Goal: Navigation & Orientation: Understand site structure

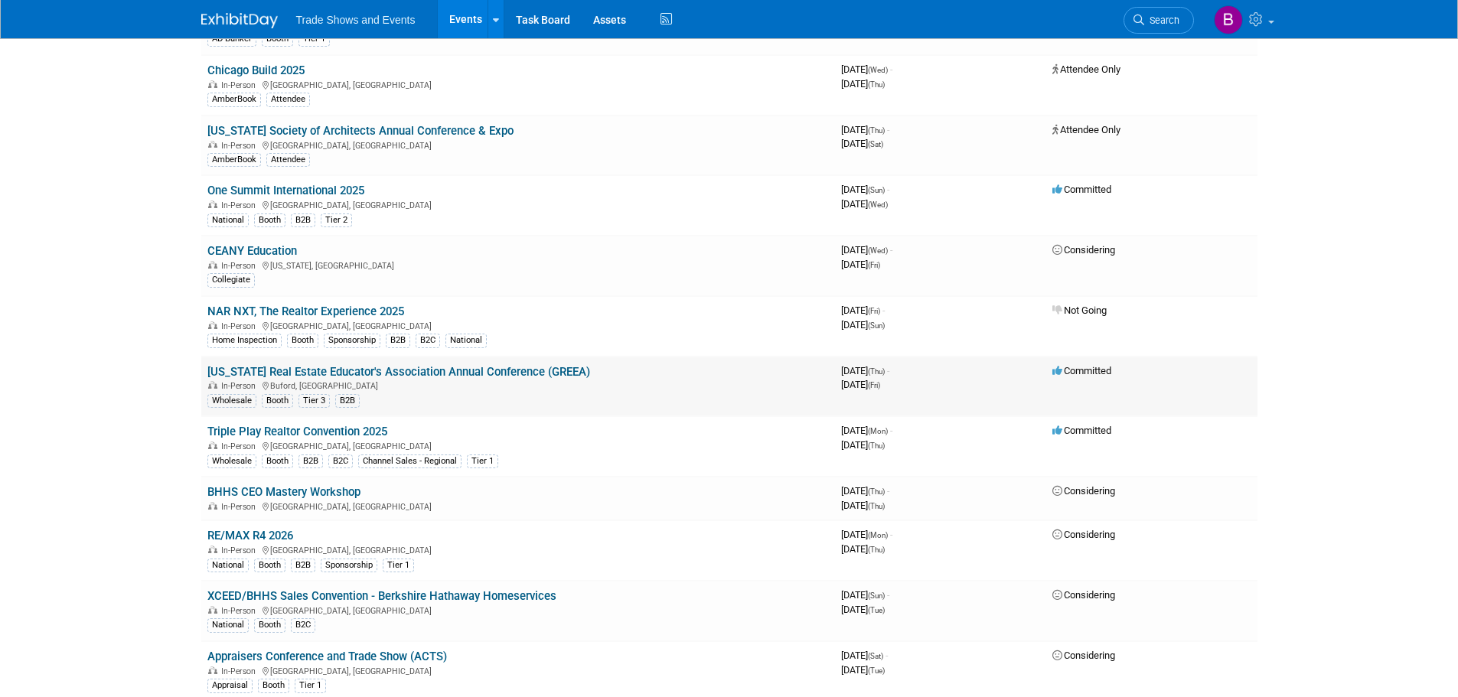
scroll to position [689, 0]
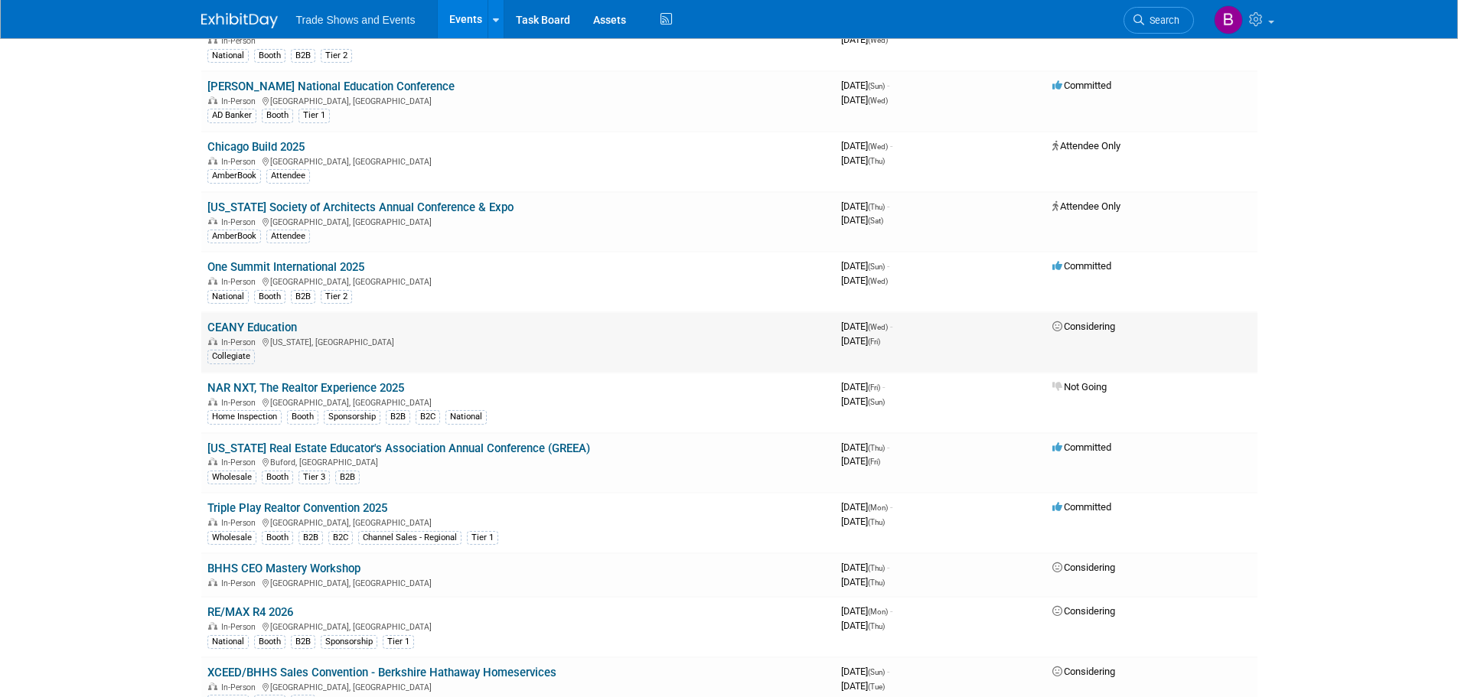
click at [267, 328] on link "CEANY Education" at bounding box center [252, 328] width 90 height 14
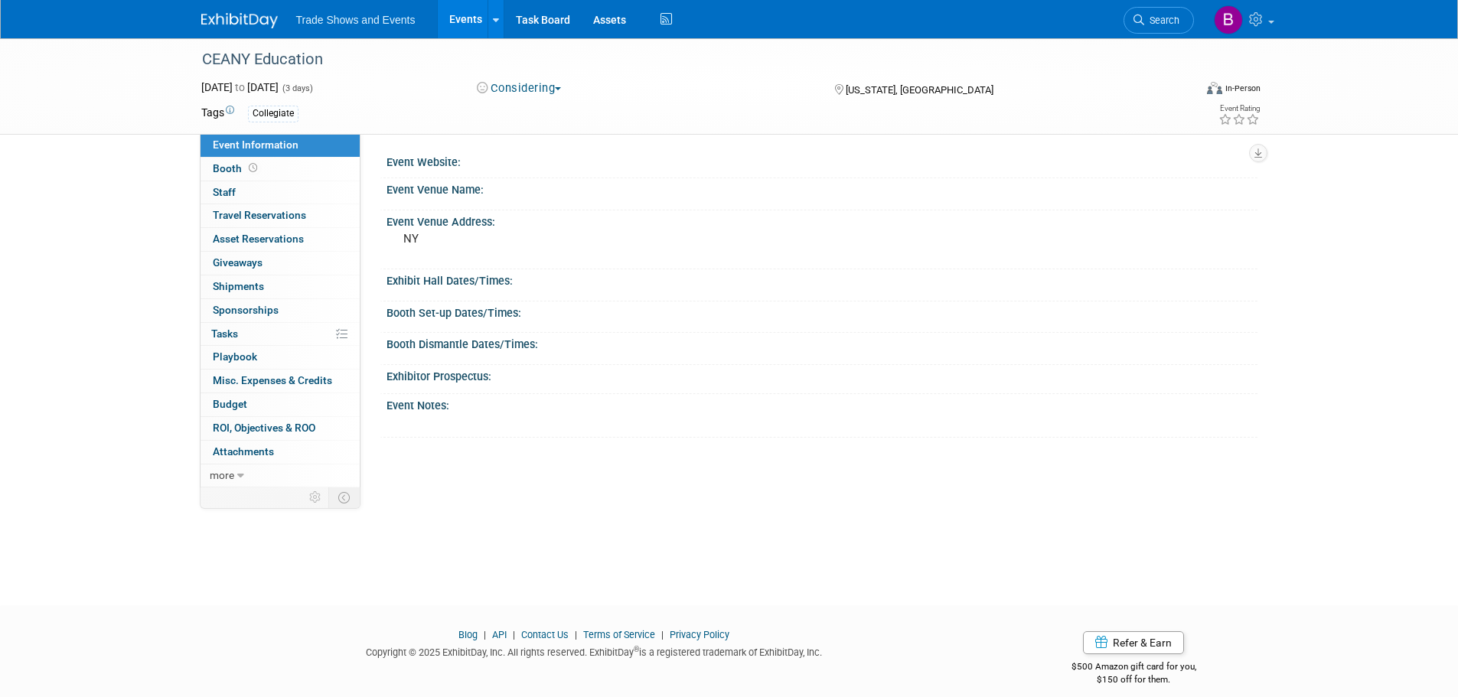
click at [283, 142] on span "Event Information" at bounding box center [256, 144] width 86 height 12
click at [226, 164] on span "Booth" at bounding box center [236, 168] width 47 height 12
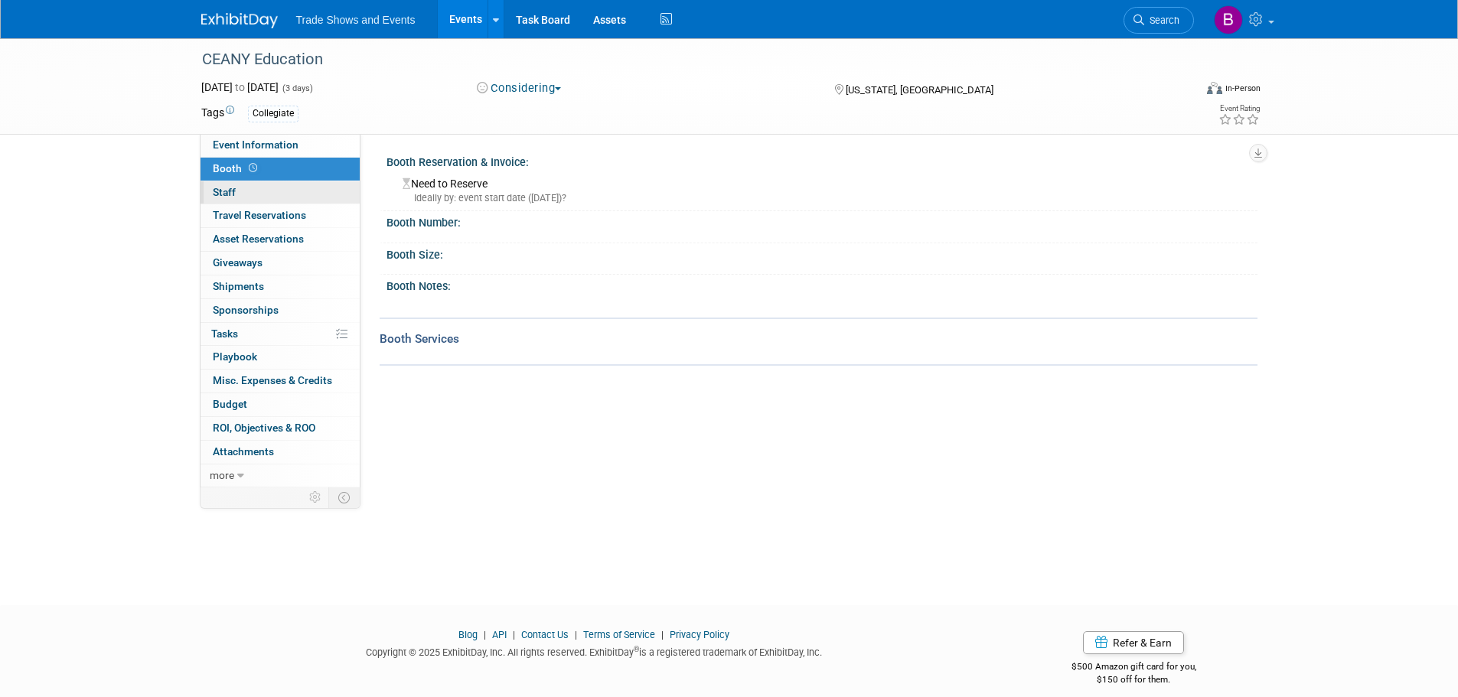
click at [223, 191] on span "Staff 0" at bounding box center [224, 192] width 23 height 12
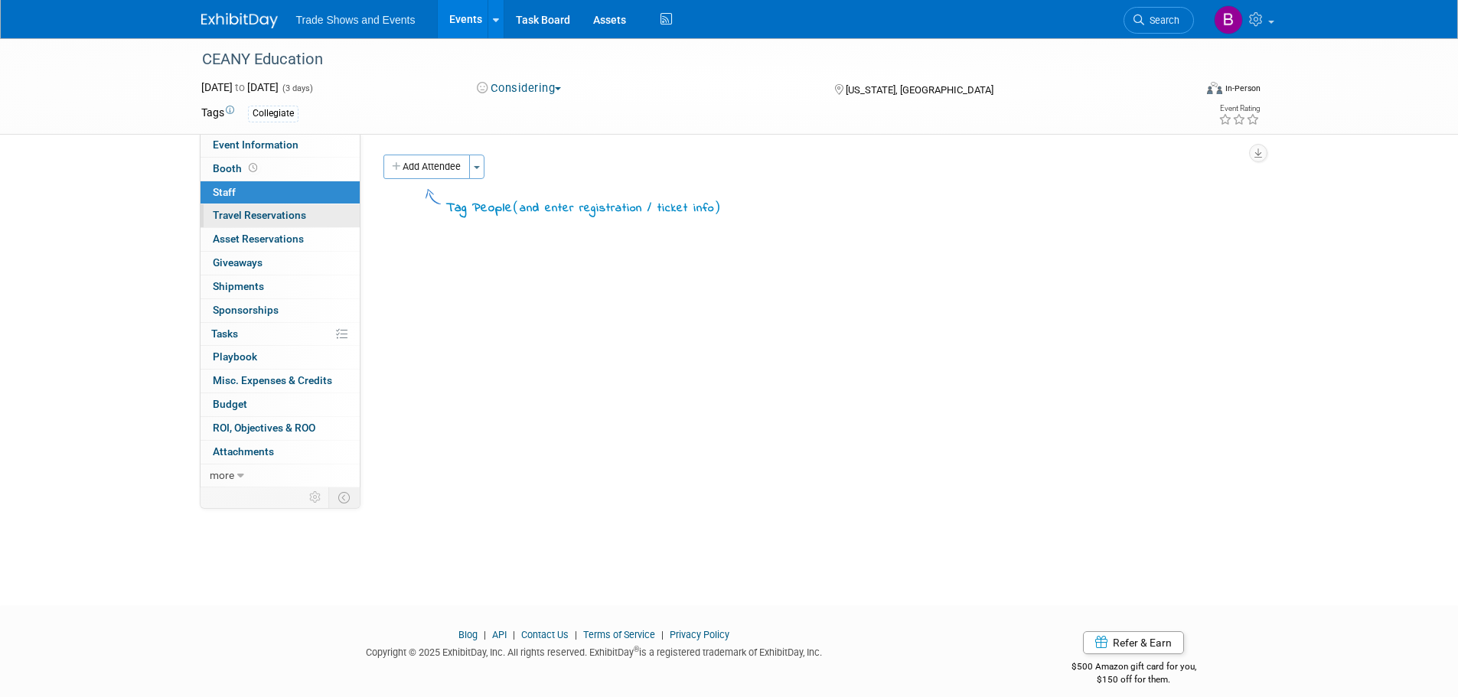
click at [252, 215] on span "Travel Reservations 0" at bounding box center [259, 215] width 93 height 12
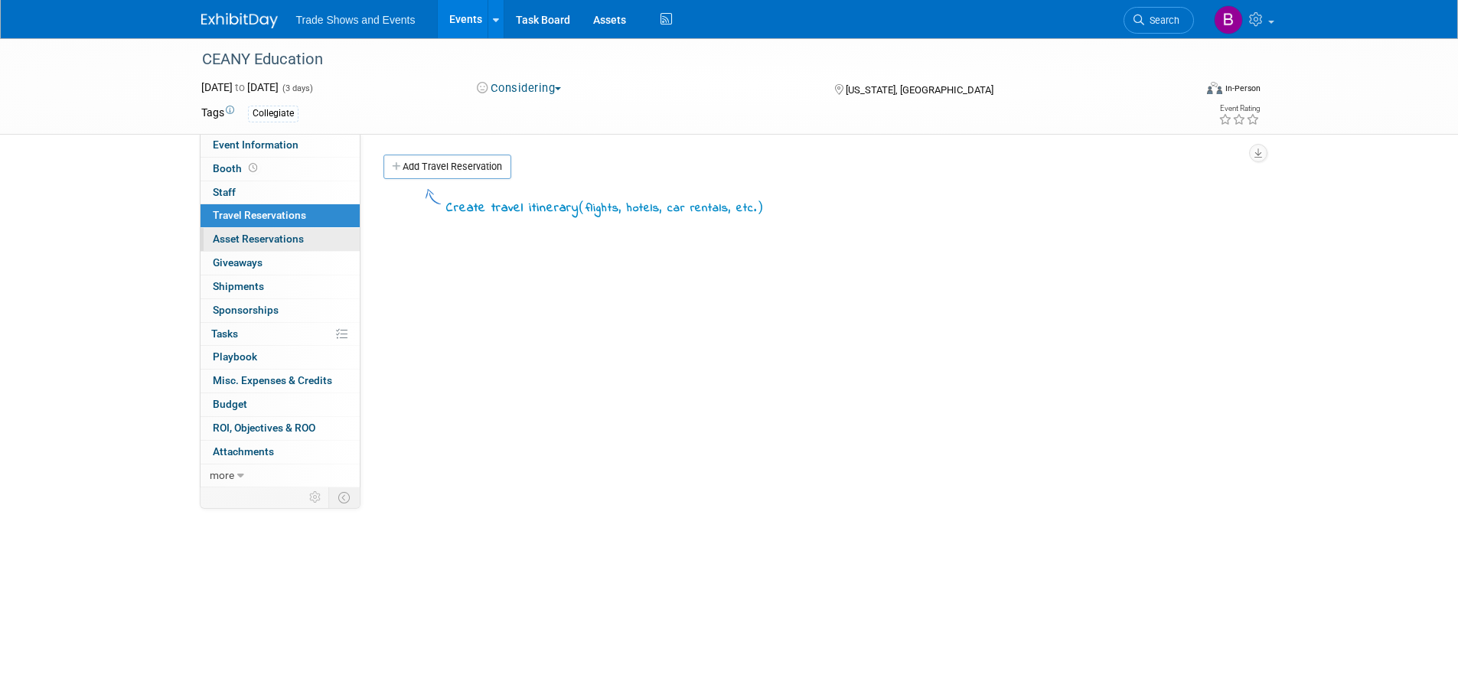
click at [258, 236] on span "Asset Reservations 0" at bounding box center [258, 239] width 91 height 12
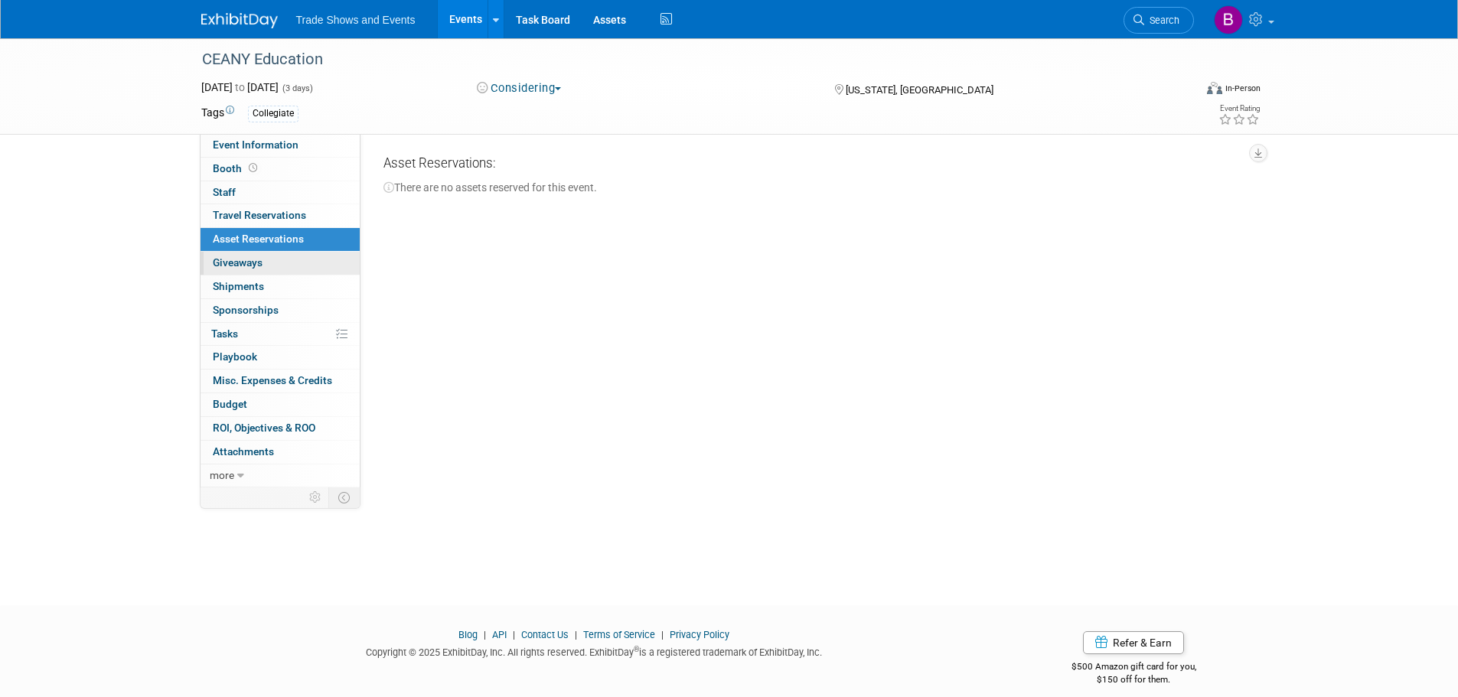
click at [250, 263] on span "Giveaways 0" at bounding box center [238, 262] width 50 height 12
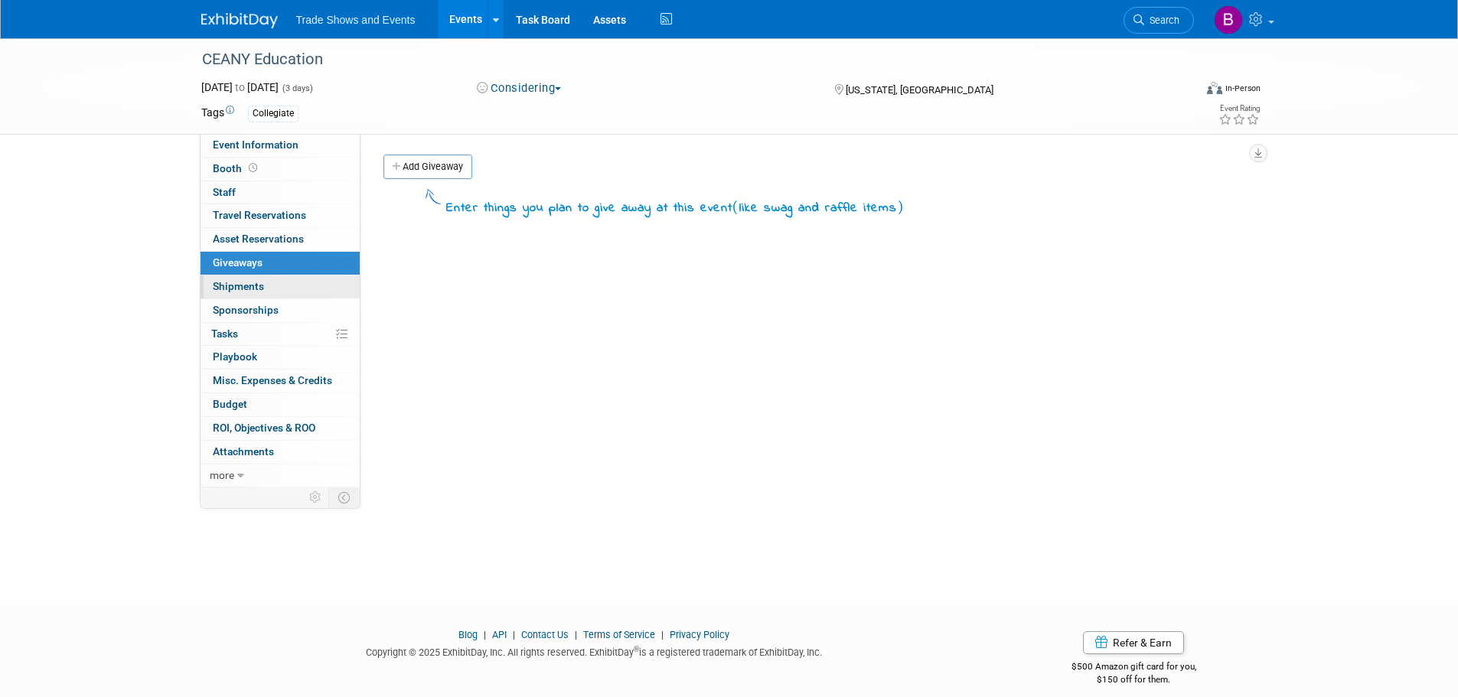
click at [254, 291] on span "Shipments 0" at bounding box center [238, 286] width 51 height 12
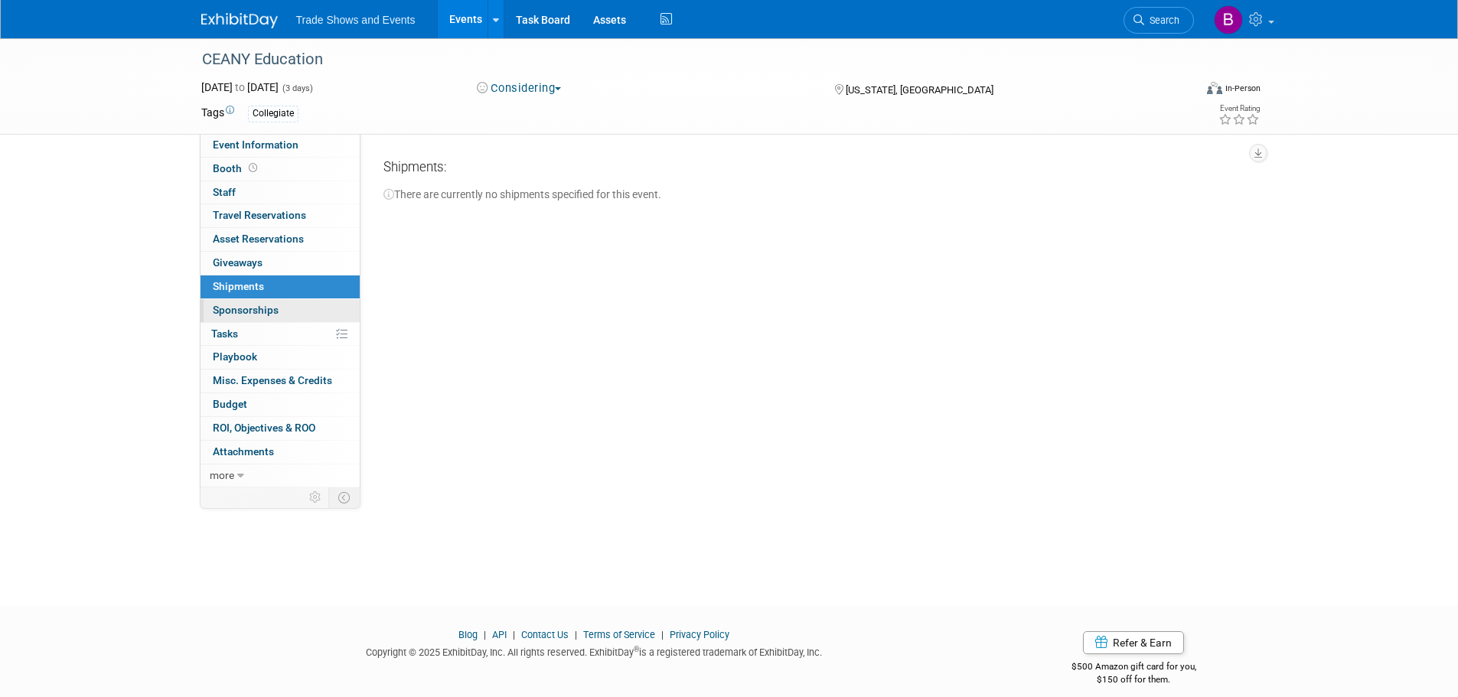
click at [254, 305] on span "Sponsorships 0" at bounding box center [246, 310] width 66 height 12
click at [240, 329] on link "0% Tasks 0%" at bounding box center [279, 334] width 159 height 23
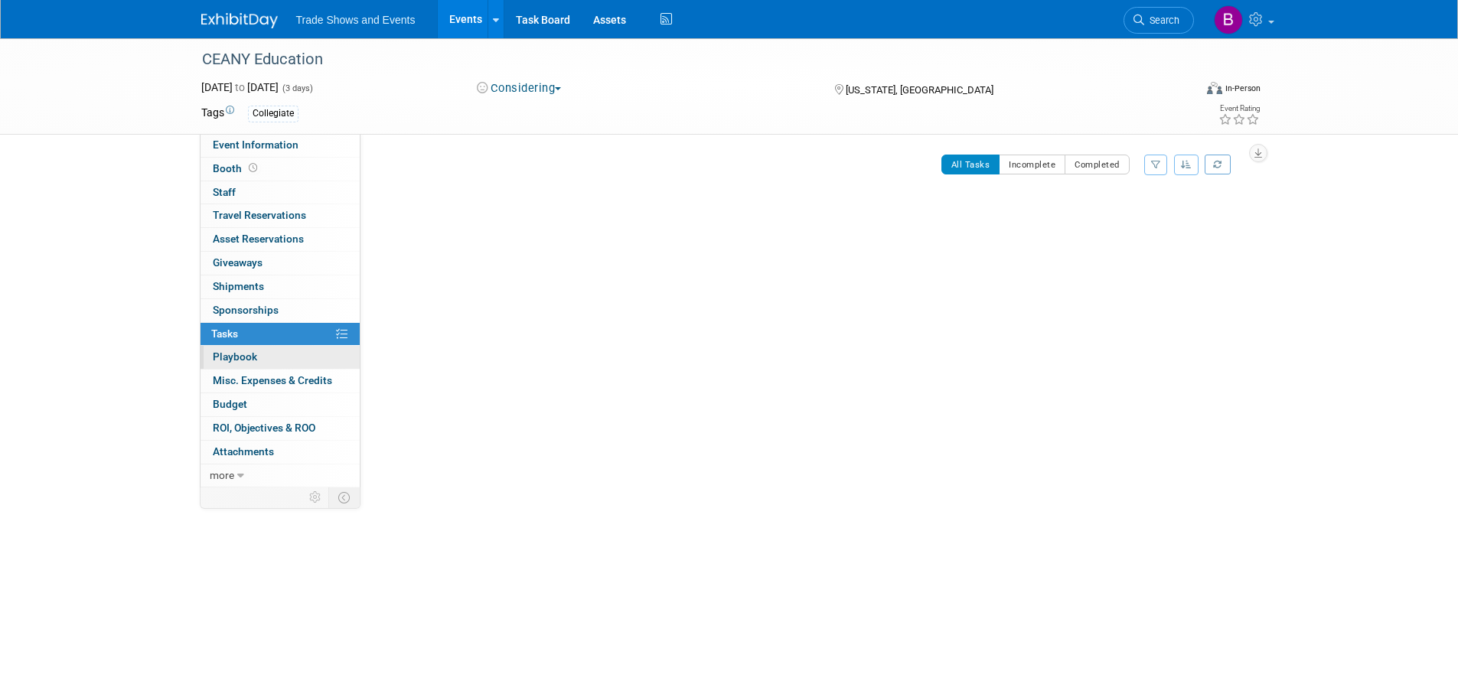
click at [239, 356] on span "Playbook 0" at bounding box center [235, 356] width 44 height 12
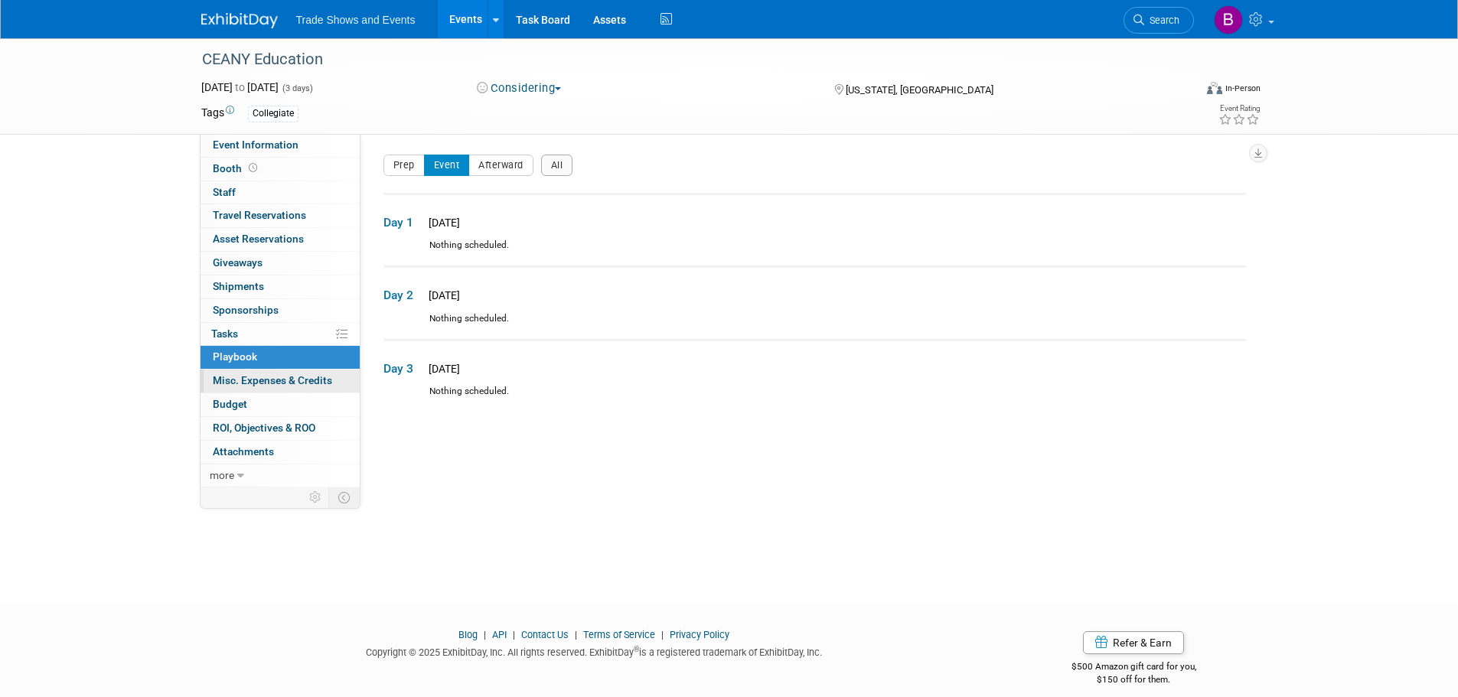
click at [238, 384] on span "Misc. Expenses & Credits 0" at bounding box center [272, 380] width 119 height 12
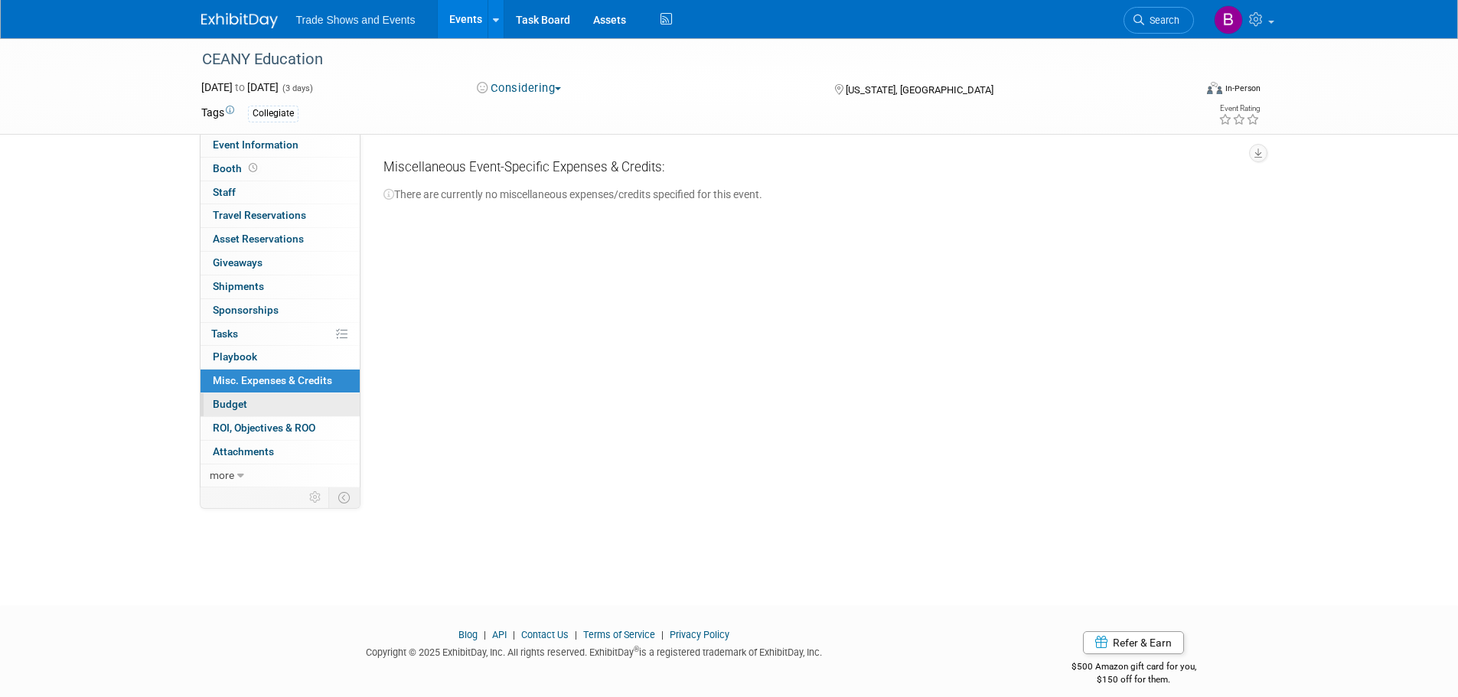
click at [236, 402] on span "Budget" at bounding box center [230, 404] width 34 height 12
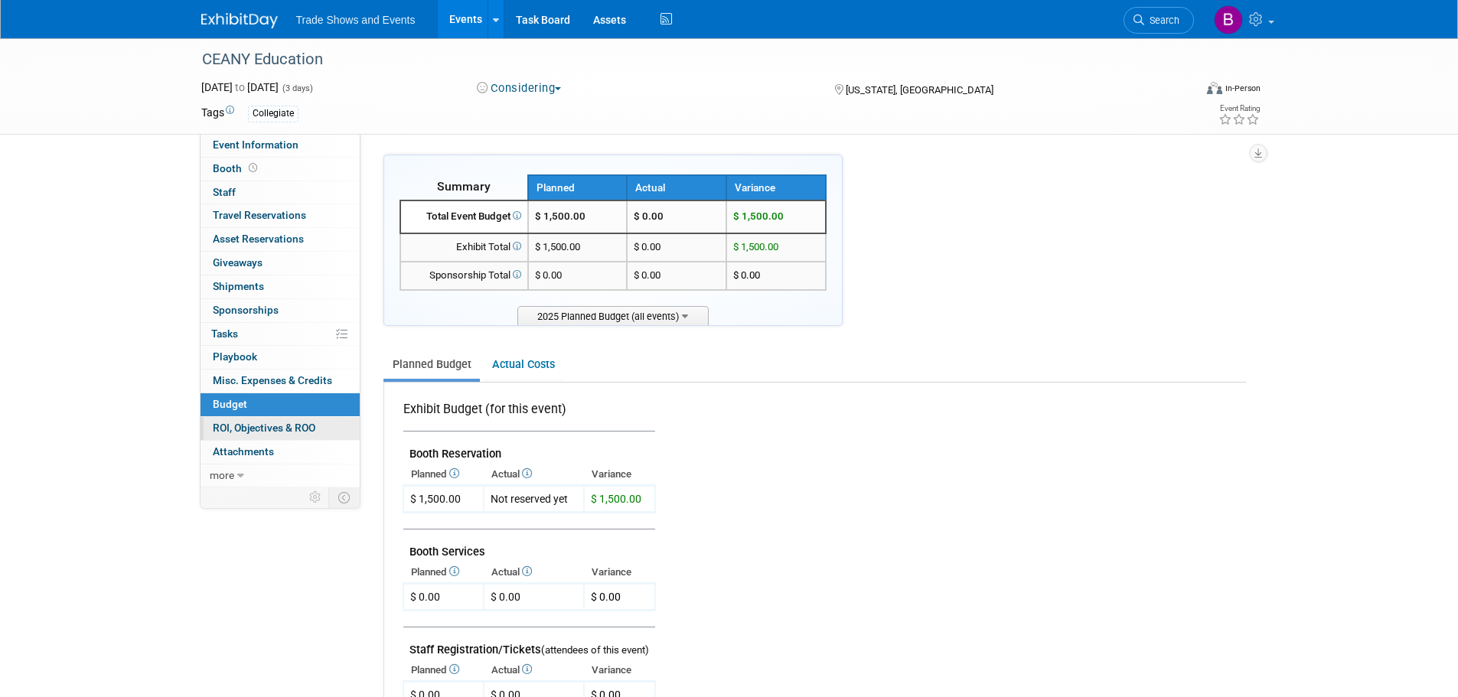
click at [256, 434] on link "0 ROI, Objectives & ROO 0" at bounding box center [279, 428] width 159 height 23
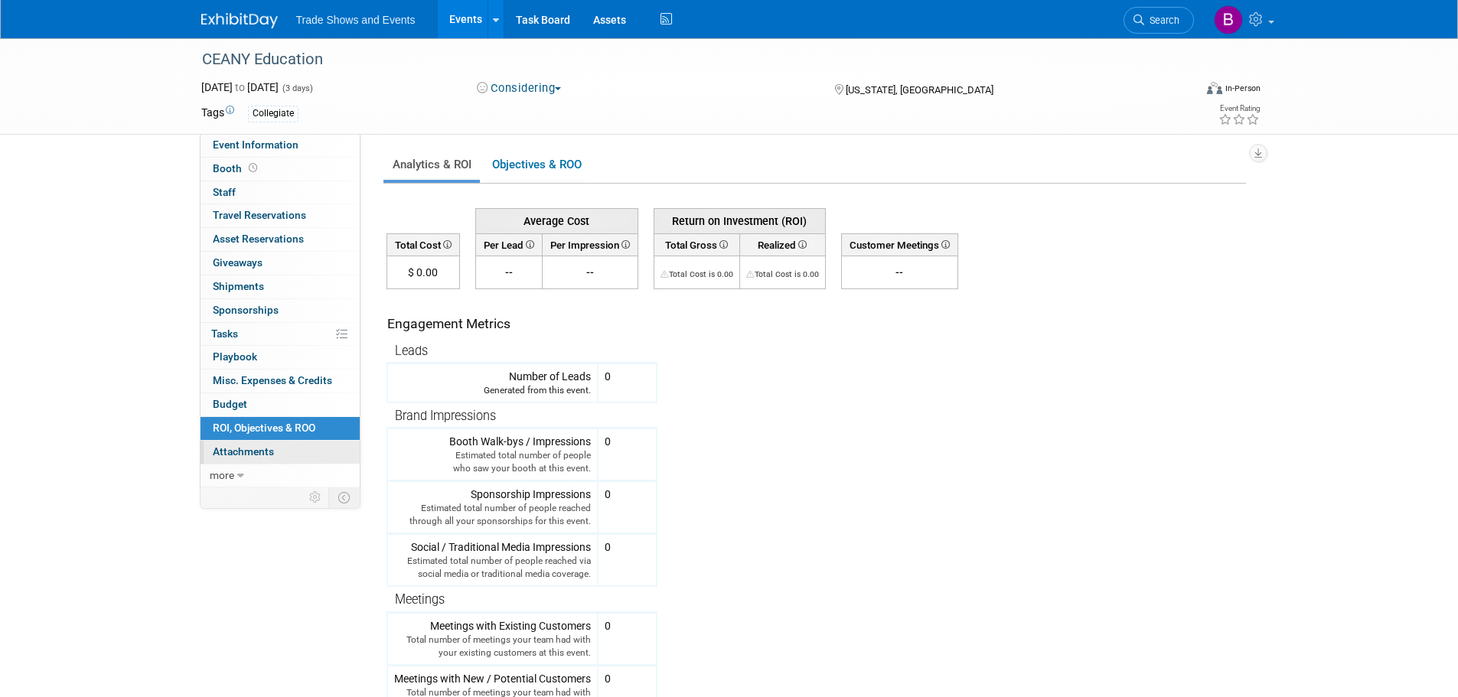
click at [255, 450] on span "Attachments 0" at bounding box center [243, 451] width 61 height 12
